Goal: Task Accomplishment & Management: Complete application form

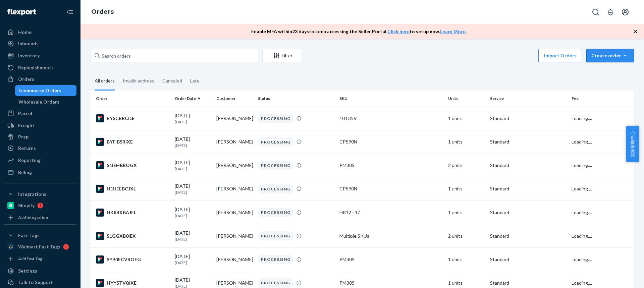
click at [592, 57] on div "Create order" at bounding box center [611, 55] width 38 height 7
click at [0, 0] on span "Ecommerce order" at bounding box center [0, 0] width 0 height 0
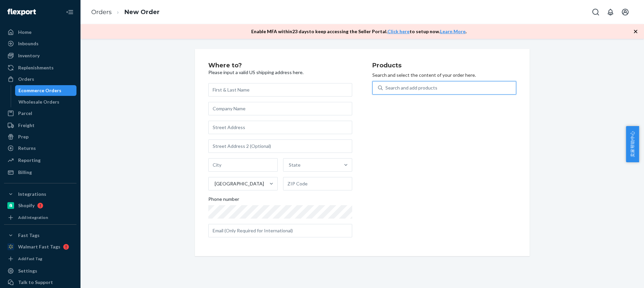
click at [396, 90] on div "Search and add products" at bounding box center [412, 88] width 52 height 7
click at [386, 90] on input "0 results available. Use Up and Down to choose options, press Enter to select t…" at bounding box center [386, 88] width 1 height 7
type input "combo2"
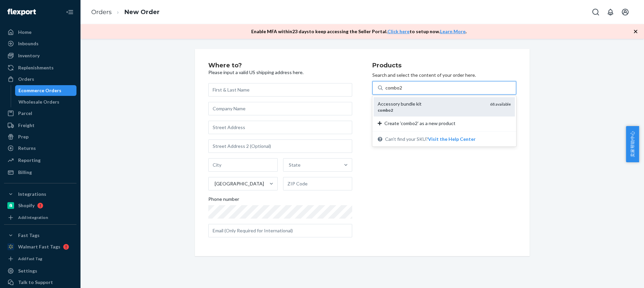
click at [396, 105] on div "Accessory bundle kit" at bounding box center [431, 104] width 107 height 7
click at [396, 91] on input "combo2" at bounding box center [394, 88] width 17 height 7
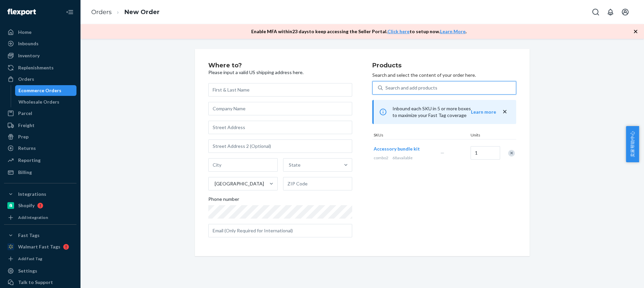
click at [396, 89] on div "Search and add products" at bounding box center [412, 88] width 52 height 7
click at [386, 89] on input "0 results available. Select is focused ,type to refine list, press Down to open…" at bounding box center [386, 88] width 1 height 7
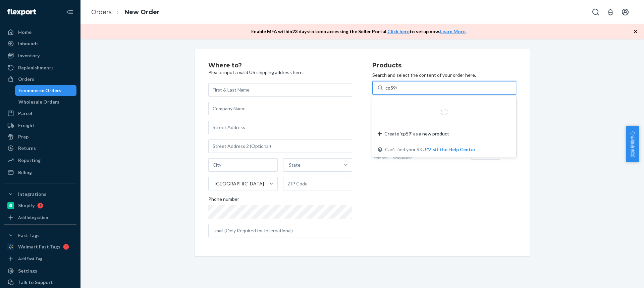
type input "cp590n"
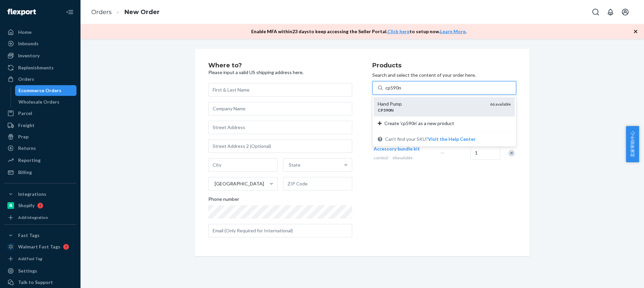
click at [392, 104] on div "Hand Pump" at bounding box center [431, 104] width 107 height 7
click at [392, 91] on input "cp590n" at bounding box center [394, 88] width 16 height 7
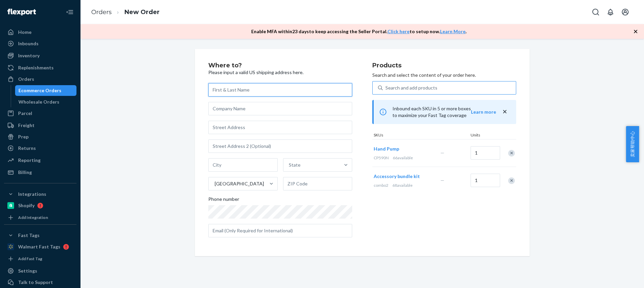
click at [234, 92] on input "text" at bounding box center [280, 89] width 144 height 13
paste input "[PERSON_NAME]"
type input "[PERSON_NAME]"
click at [251, 129] on input "text" at bounding box center [280, 127] width 144 height 13
paste input "[STREET_ADDRESS]"
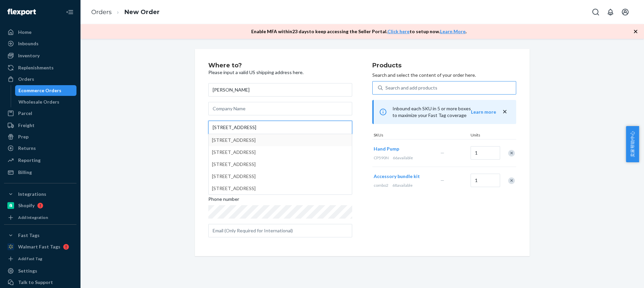
type input "[STREET_ADDRESS]"
click at [224, 167] on input "text" at bounding box center [242, 164] width 69 height 13
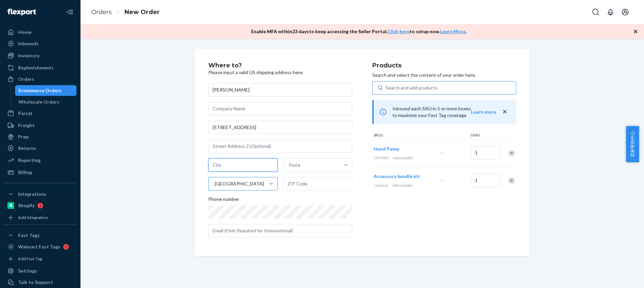
paste input "Gastonia NC 28052"
drag, startPoint x: 237, startPoint y: 166, endPoint x: 291, endPoint y: 183, distance: 56.4
click at [280, 174] on div "Gastonia NC 28052 State [GEOGRAPHIC_DATA]" at bounding box center [280, 174] width 144 height 32
type input "Gastonia [GEOGRAPHIC_DATA]"
click at [298, 187] on input "text" at bounding box center [317, 183] width 69 height 13
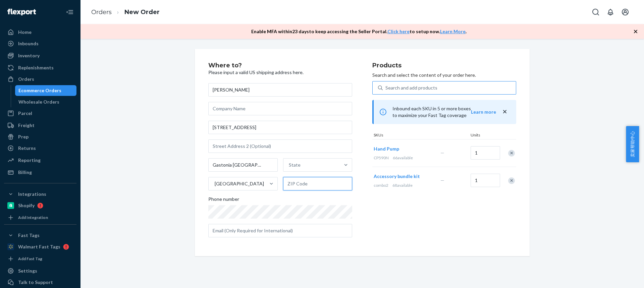
paste input "28052"
type input "28052"
drag, startPoint x: 230, startPoint y: 165, endPoint x: 269, endPoint y: 167, distance: 39.7
click at [266, 167] on input "Gastonia [GEOGRAPHIC_DATA]" at bounding box center [242, 164] width 69 height 13
type input "Gastonia"
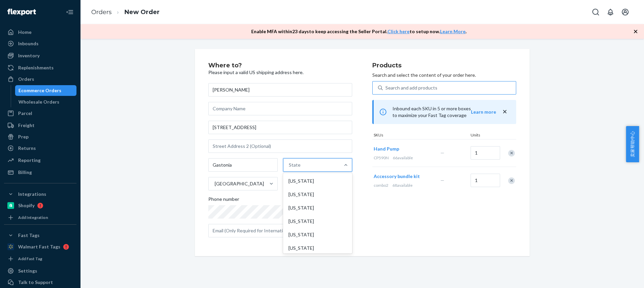
click at [309, 168] on div "State" at bounding box center [312, 164] width 57 height 13
click at [290, 168] on input "option [US_STATE] focused, 1 of 59. 59 results available. Use Up and Down to ch…" at bounding box center [289, 165] width 1 height 7
paste input "NC"
type input "NC"
click at [305, 185] on div "[US_STATE]" at bounding box center [317, 180] width 68 height 13
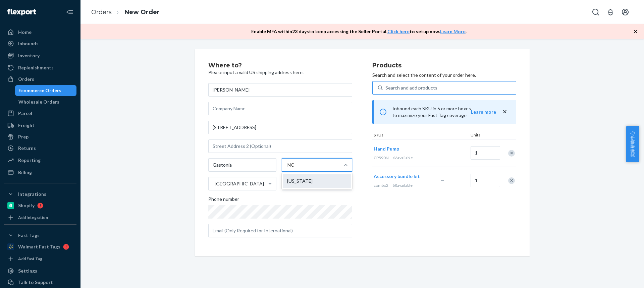
click at [296, 168] on input "NC" at bounding box center [292, 165] width 8 height 7
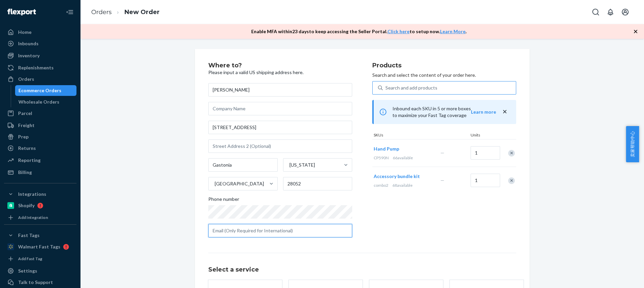
drag, startPoint x: 254, startPoint y: 232, endPoint x: 257, endPoint y: 241, distance: 9.8
click at [254, 232] on input "text" at bounding box center [280, 230] width 144 height 13
paste input "[EMAIL_ADDRESS][DOMAIN_NAME]"
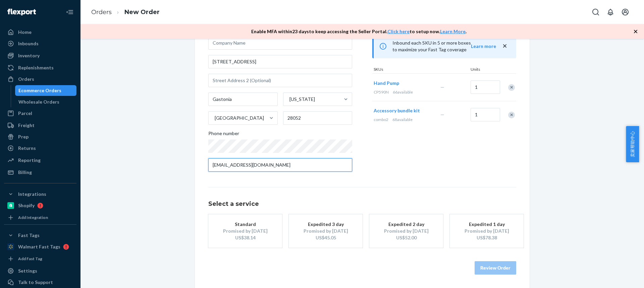
type input "[EMAIL_ADDRESS][DOMAIN_NAME]"
click at [237, 234] on div "Promised by [DATE]" at bounding box center [245, 231] width 54 height 7
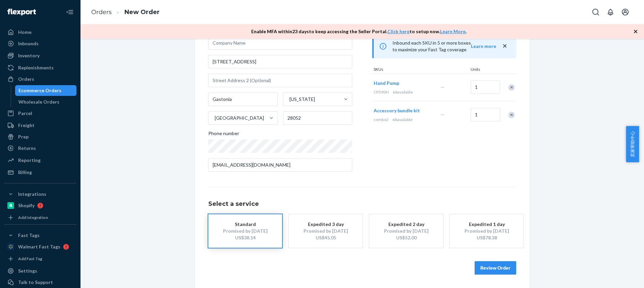
click at [498, 271] on button "Review Order" at bounding box center [496, 267] width 42 height 13
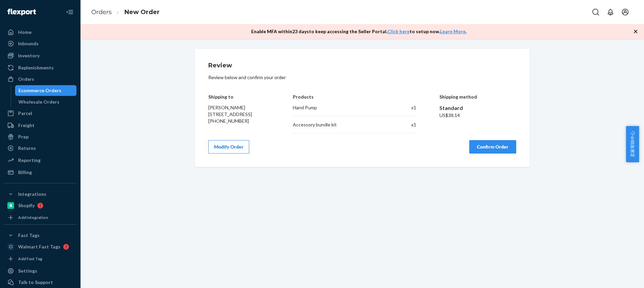
click at [489, 148] on button "Confirm Order" at bounding box center [492, 146] width 47 height 13
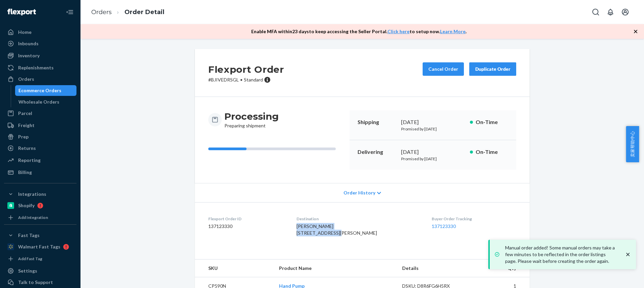
drag, startPoint x: 302, startPoint y: 227, endPoint x: 349, endPoint y: 236, distance: 47.8
click at [349, 236] on div "[PERSON_NAME] [STREET_ADDRESS][PERSON_NAME]" at bounding box center [359, 229] width 125 height 13
copy span "[PERSON_NAME] [STREET_ADDRESS]"
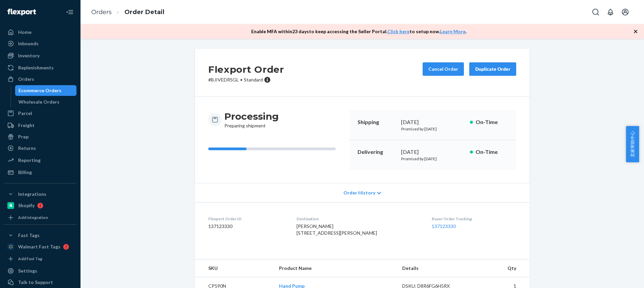
scroll to position [46, 0]
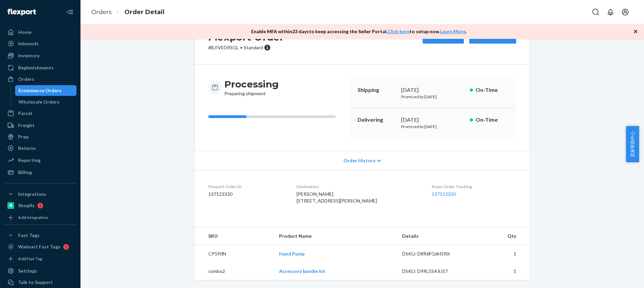
click at [210, 256] on td "CP590N" at bounding box center [234, 254] width 79 height 18
copy td "CP590N"
drag, startPoint x: 272, startPoint y: 269, endPoint x: 299, endPoint y: 272, distance: 26.3
click at [299, 272] on tr "combo2 Accessory bundle kit DSKU: D9RL5SAXJ57 1" at bounding box center [362, 271] width 335 height 17
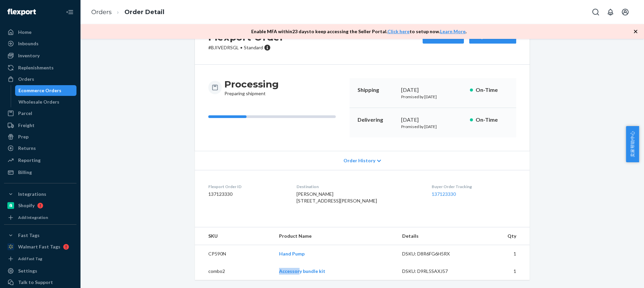
copy tr "Accessor"
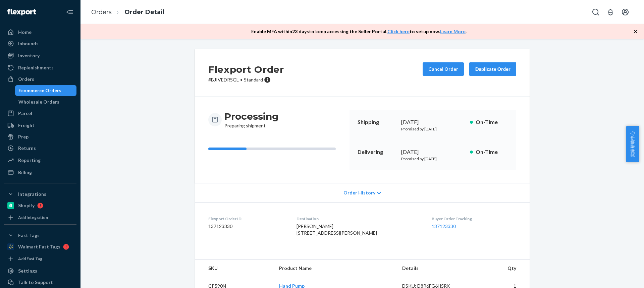
click at [488, 71] on div "Duplicate Order" at bounding box center [493, 69] width 36 height 7
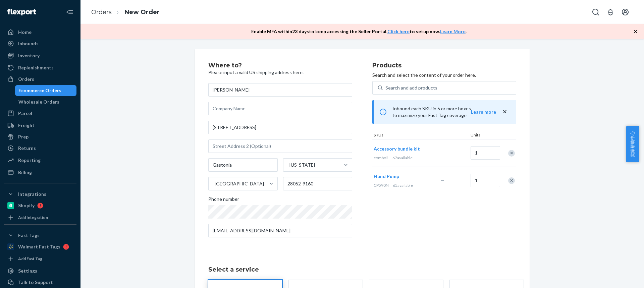
click at [510, 153] on div "Remove Item" at bounding box center [511, 153] width 7 height 7
click at [509, 156] on div "Remove Item" at bounding box center [511, 153] width 7 height 7
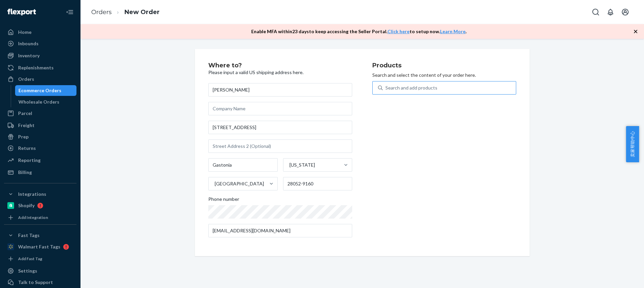
click at [418, 87] on div "Search and add products" at bounding box center [412, 88] width 52 height 7
click at [386, 87] on input "Search and add products" at bounding box center [386, 88] width 1 height 7
type input "HR12T47"
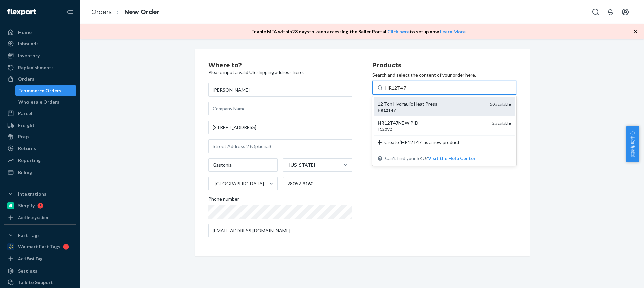
click at [411, 111] on div "HR12T47" at bounding box center [431, 110] width 107 height 6
click at [406, 91] on input "HR12T47" at bounding box center [396, 88] width 21 height 7
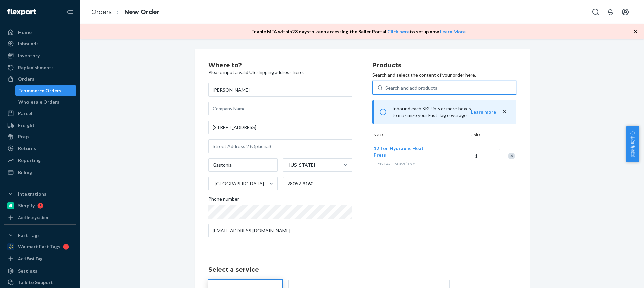
scroll to position [59, 0]
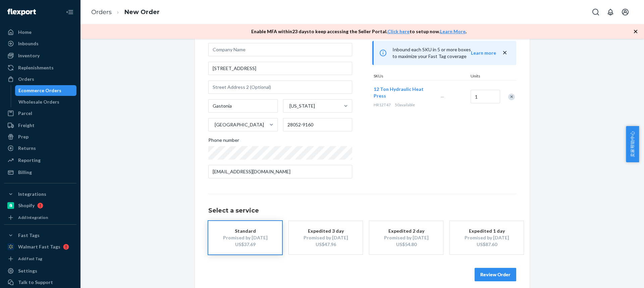
click at [489, 271] on button "Review Order" at bounding box center [496, 274] width 42 height 13
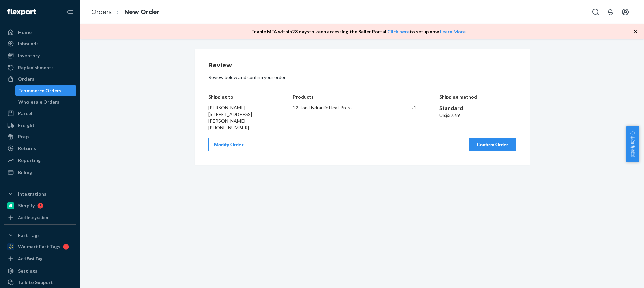
scroll to position [0, 0]
click at [485, 143] on button "Confirm Order" at bounding box center [492, 144] width 47 height 13
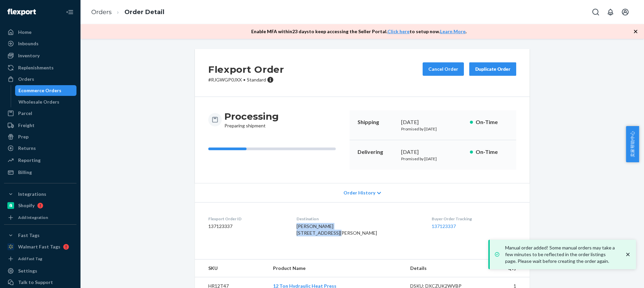
drag, startPoint x: 303, startPoint y: 227, endPoint x: 343, endPoint y: 235, distance: 40.1
click at [343, 235] on div "[PERSON_NAME] [STREET_ADDRESS][PERSON_NAME]" at bounding box center [359, 229] width 125 height 13
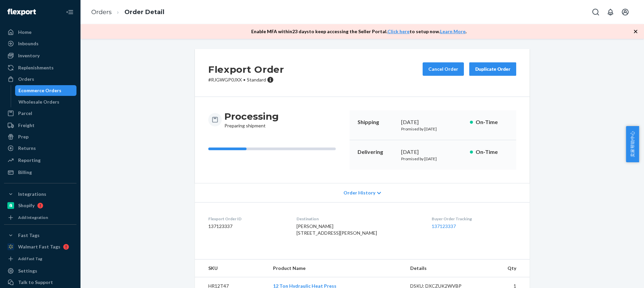
scroll to position [28, 0]
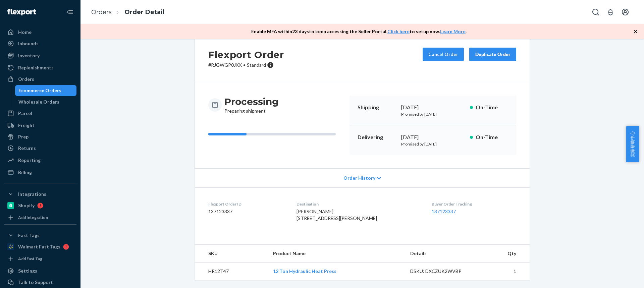
click at [219, 274] on td "HR12T47" at bounding box center [231, 272] width 73 height 18
drag, startPoint x: 219, startPoint y: 274, endPoint x: 232, endPoint y: 249, distance: 28.2
click at [220, 274] on td "HR12T47" at bounding box center [231, 272] width 73 height 18
copy td "HR12T47"
click at [280, 205] on div "Flexport Order ID 137123337" at bounding box center [247, 212] width 78 height 23
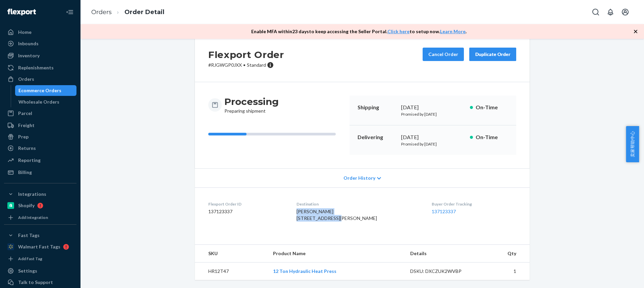
drag, startPoint x: 303, startPoint y: 199, endPoint x: 348, endPoint y: 202, distance: 45.1
click at [348, 208] on div "[PERSON_NAME] [STREET_ADDRESS][PERSON_NAME]" at bounding box center [359, 214] width 125 height 13
copy span "[PERSON_NAME] [STREET_ADDRESS]"
click at [211, 273] on td "HR12T47" at bounding box center [231, 272] width 73 height 18
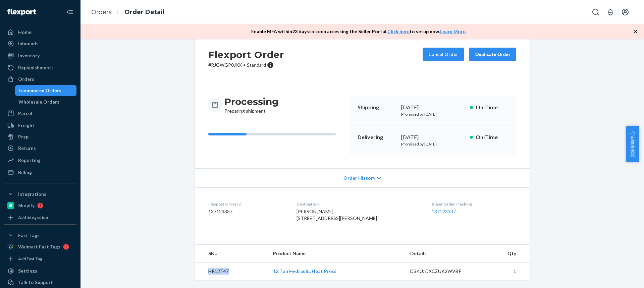
copy td "HR12T47"
